Goal: Understand process/instructions: Learn how to perform a task or action

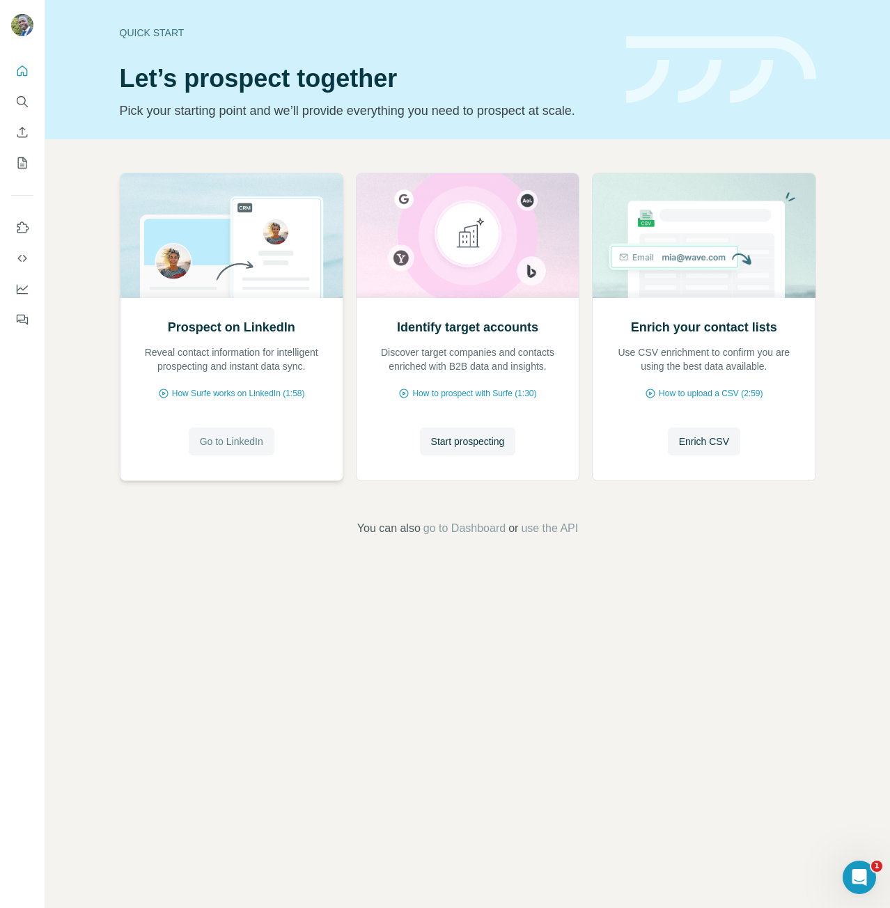
click at [233, 444] on span "Go to LinkedIn" at bounding box center [231, 442] width 63 height 14
click at [245, 394] on span "How Surfe works on LinkedIn (1:58)" at bounding box center [238, 393] width 133 height 13
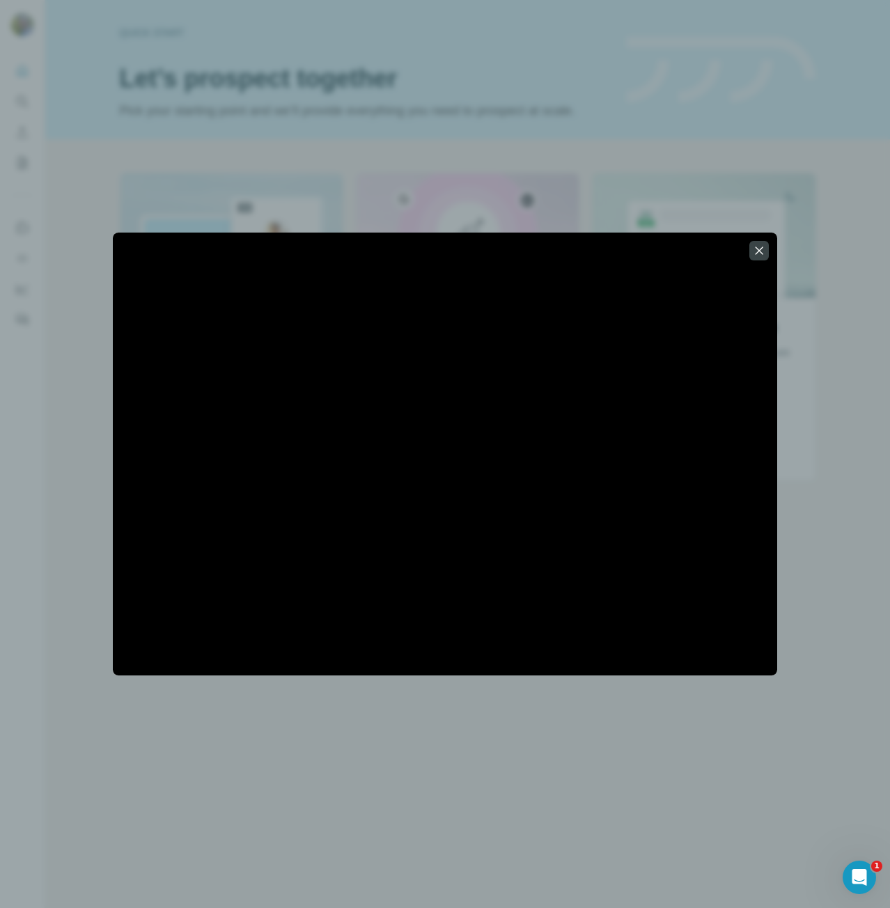
click at [91, 176] on div at bounding box center [445, 454] width 890 height 908
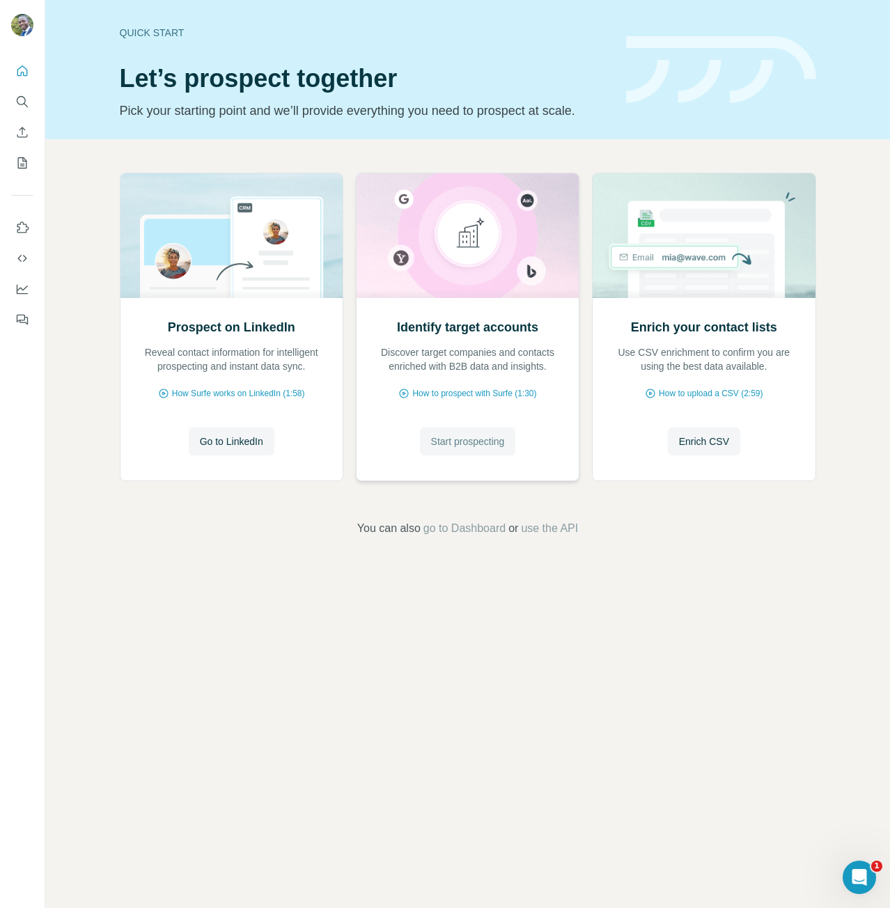
click at [484, 437] on span "Start prospecting" at bounding box center [468, 442] width 74 height 14
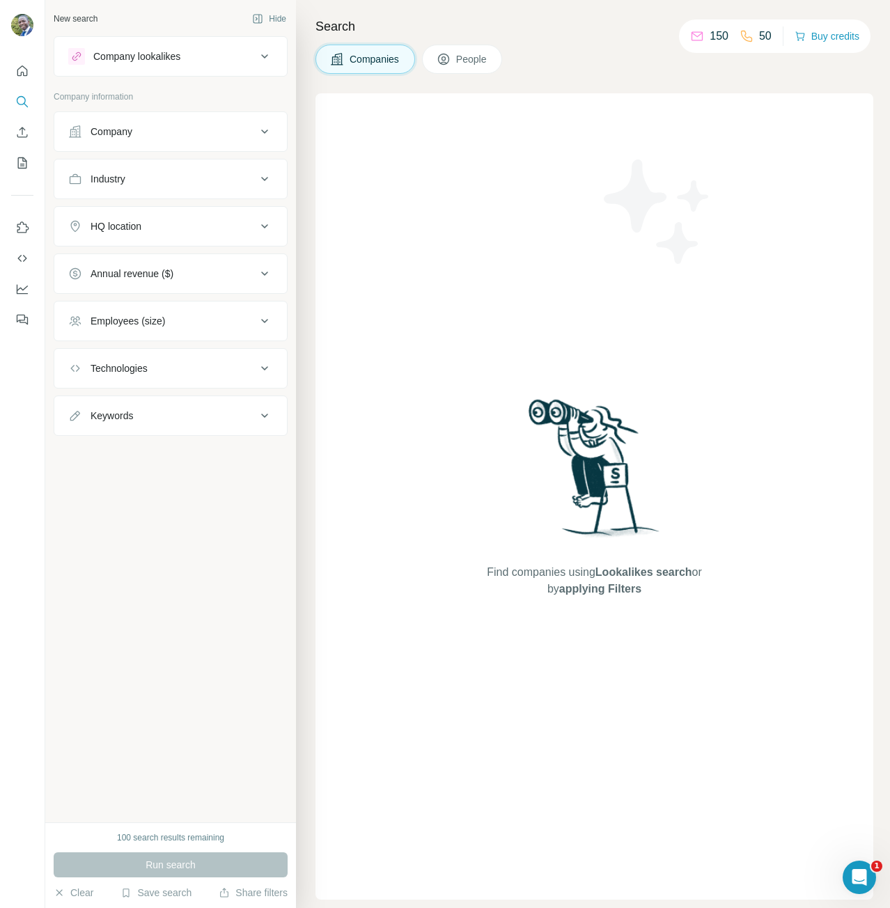
click at [171, 133] on div "Company" at bounding box center [162, 132] width 188 height 14
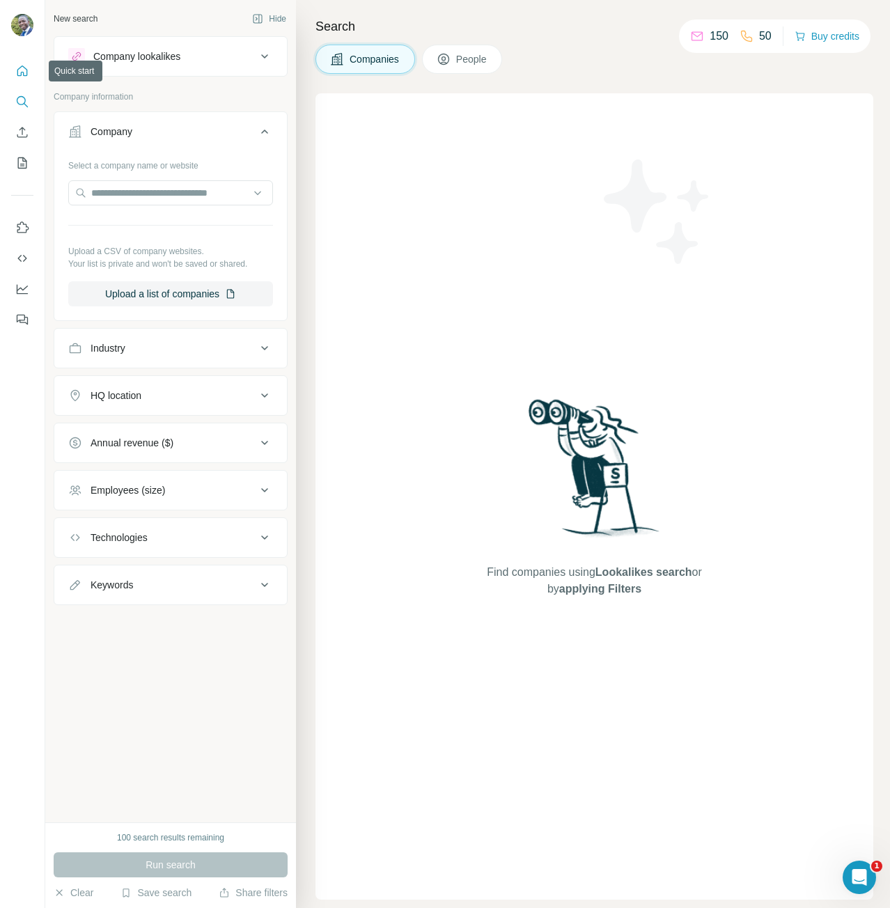
click at [24, 70] on icon "Quick start" at bounding box center [22, 71] width 14 height 14
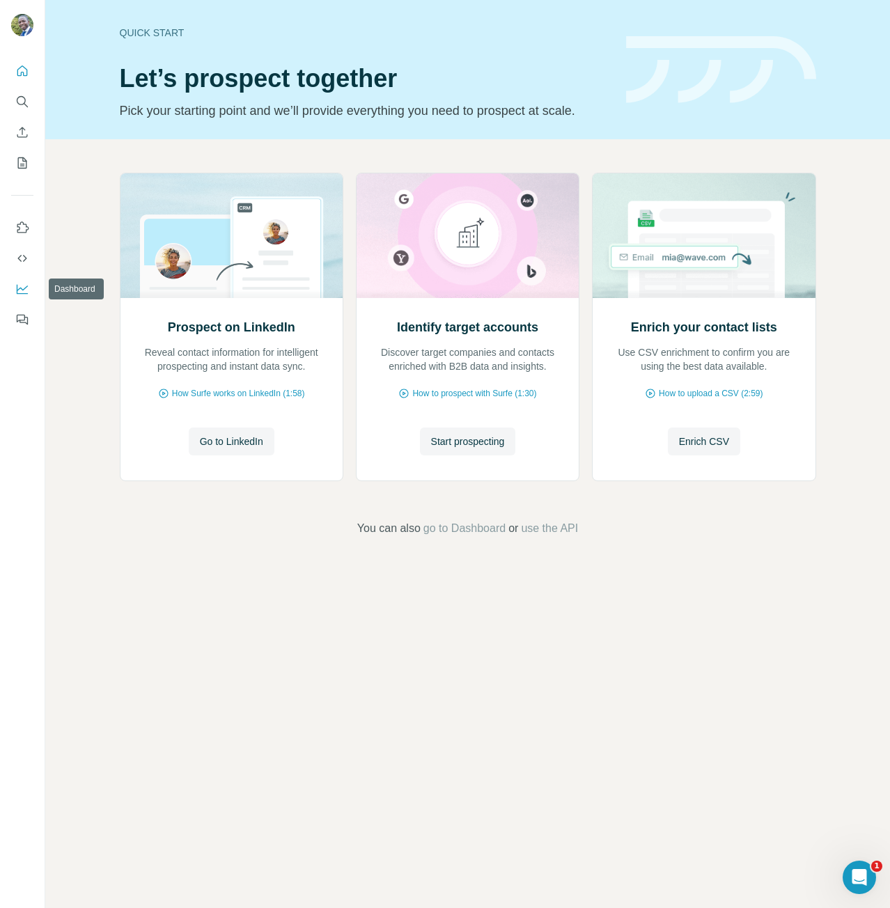
click at [24, 282] on icon "Dashboard" at bounding box center [22, 289] width 14 height 14
